Goal: Check status: Check status

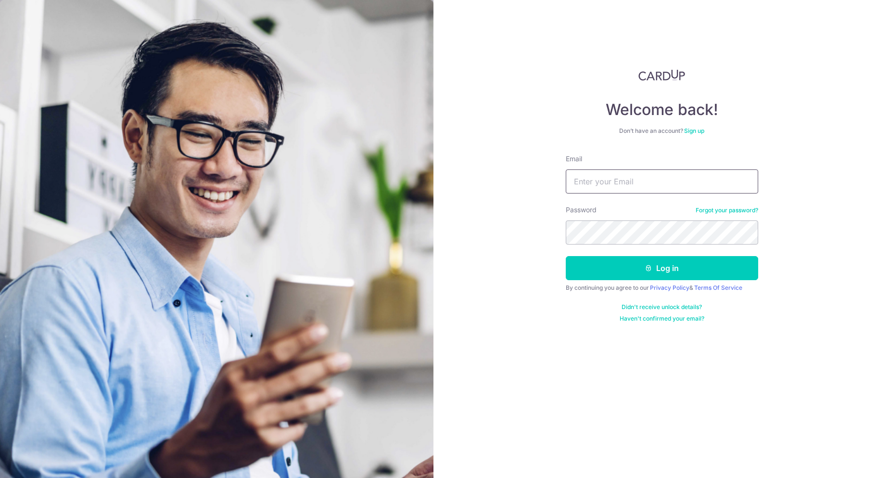
click at [700, 183] on input "Email" at bounding box center [662, 181] width 192 height 24
type input "[PERSON_NAME][DOMAIN_NAME][EMAIL_ADDRESS][DOMAIN_NAME]"
click at [566, 256] on button "Log in" at bounding box center [662, 268] width 192 height 24
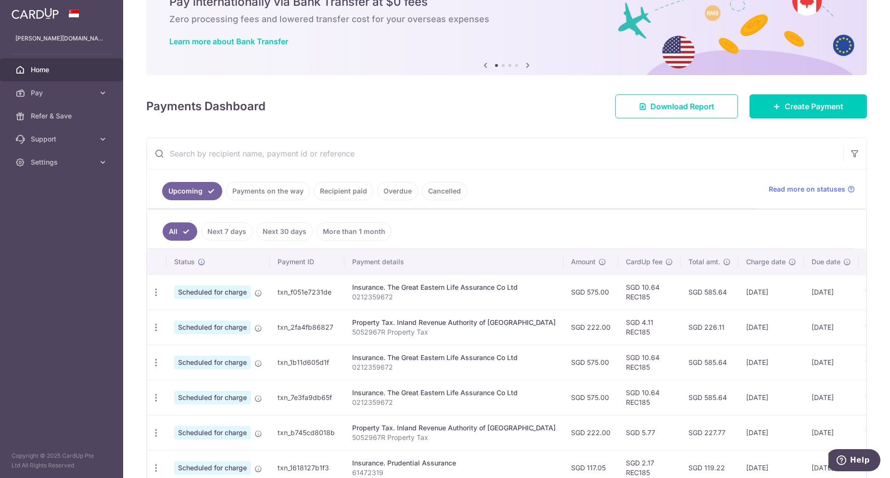
scroll to position [96, 0]
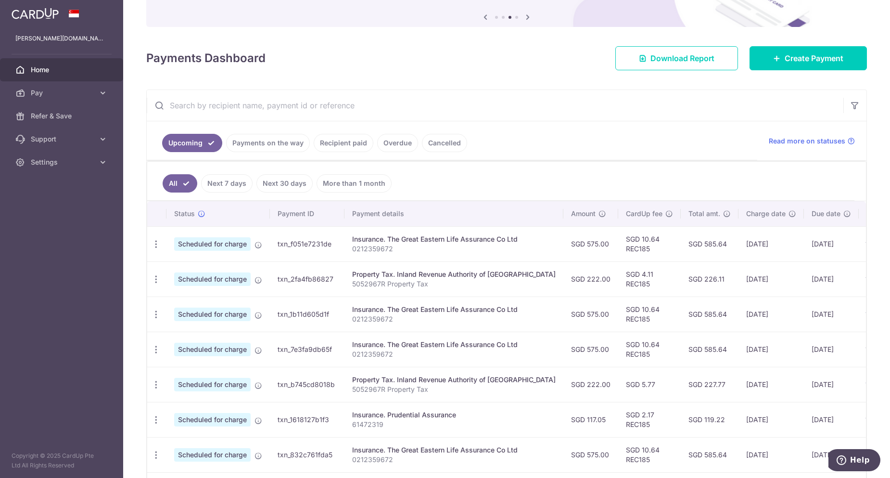
click at [273, 145] on link "Payments on the way" at bounding box center [268, 143] width 84 height 18
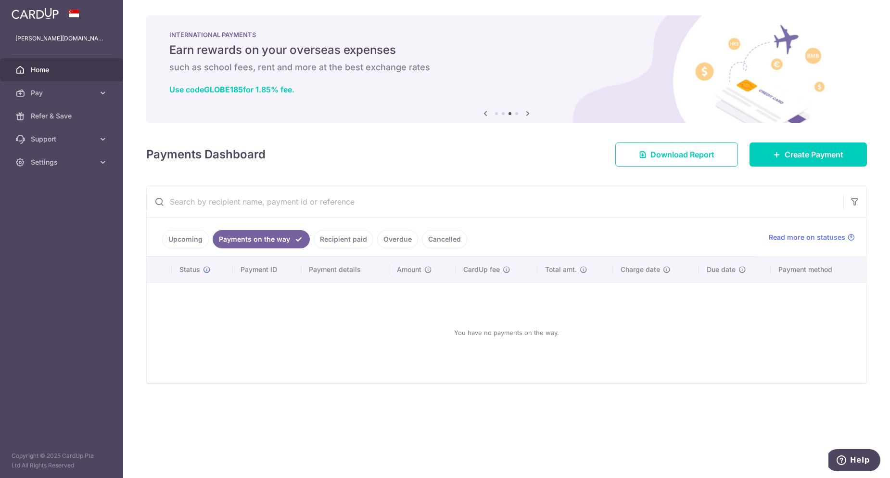
scroll to position [0, 0]
click at [354, 242] on link "Recipient paid" at bounding box center [344, 239] width 60 height 18
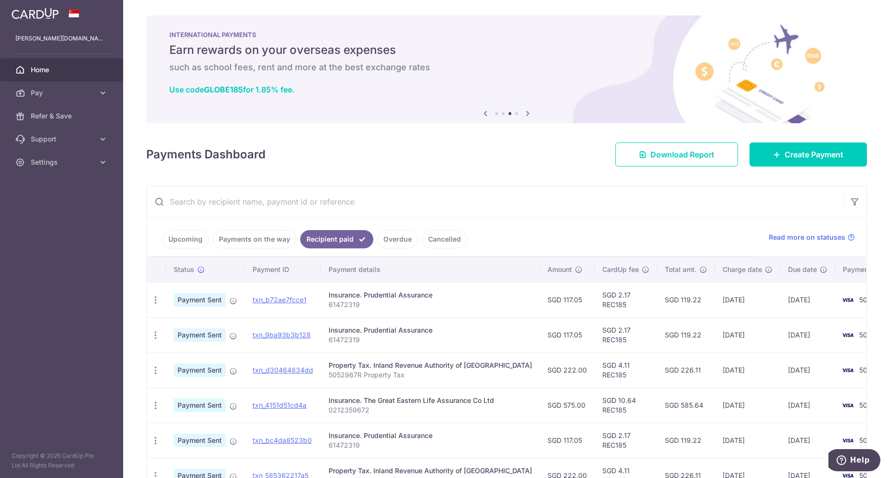
click at [194, 241] on link "Upcoming" at bounding box center [185, 239] width 47 height 18
